Goal: Transaction & Acquisition: Book appointment/travel/reservation

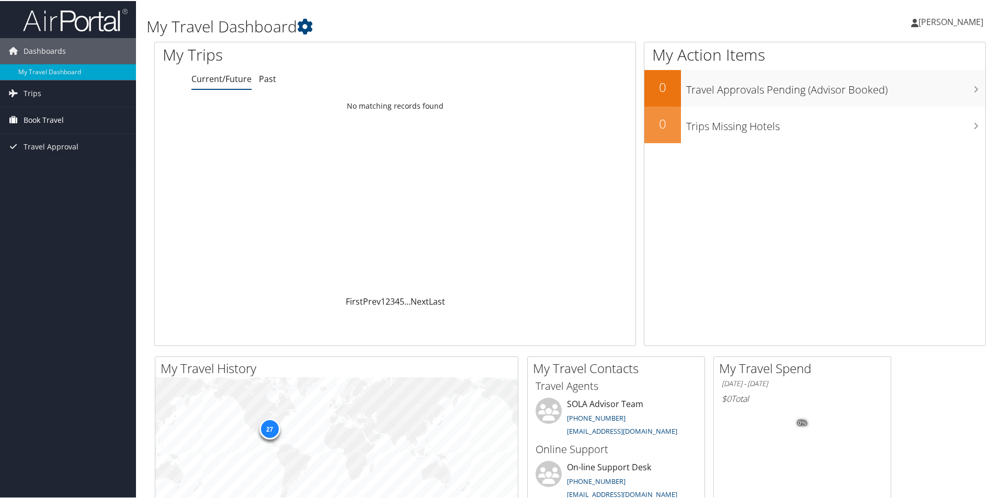
click at [48, 116] on span "Book Travel" at bounding box center [44, 119] width 40 height 26
click at [58, 158] on link "Book/Manage Online Trips" at bounding box center [68, 156] width 136 height 16
